Goal: Information Seeking & Learning: Stay updated

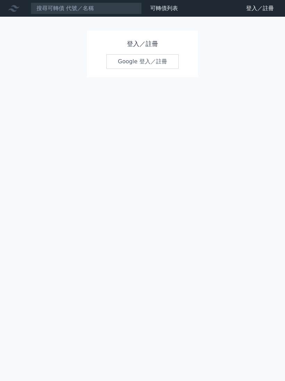
click at [132, 59] on link "Google 登入／註冊" at bounding box center [142, 61] width 72 height 15
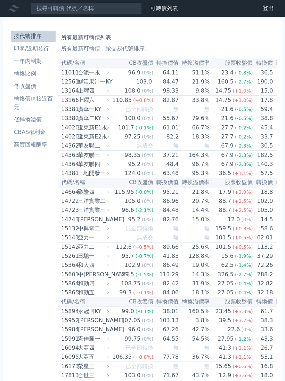
click at [47, 49] on li "即將/近期發行" at bounding box center [33, 48] width 44 height 8
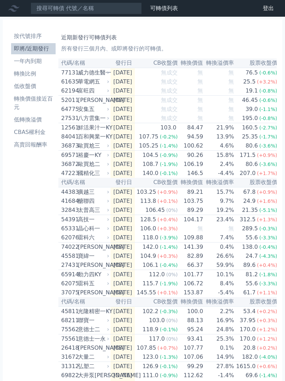
click at [44, 46] on li "即將/近期發行" at bounding box center [33, 48] width 44 height 8
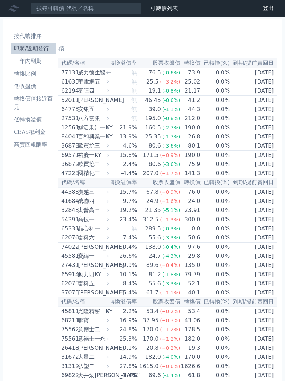
scroll to position [0, 98]
